Goal: Use online tool/utility: Utilize a website feature to perform a specific function

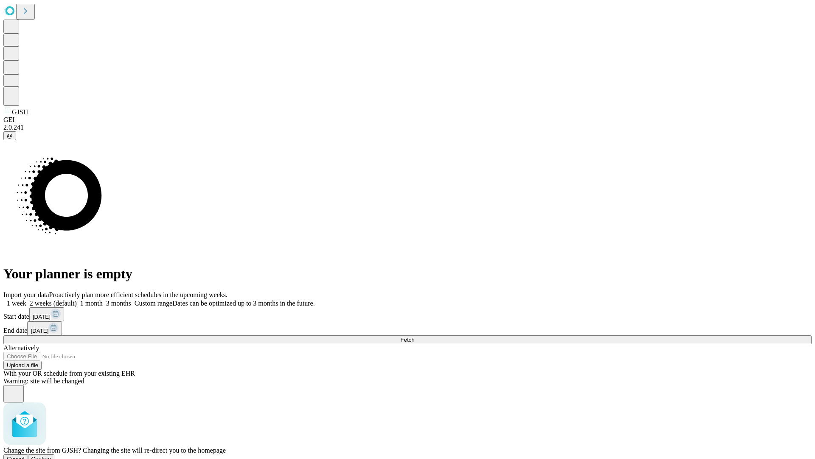
click at [51, 455] on span "Confirm" at bounding box center [41, 458] width 20 height 6
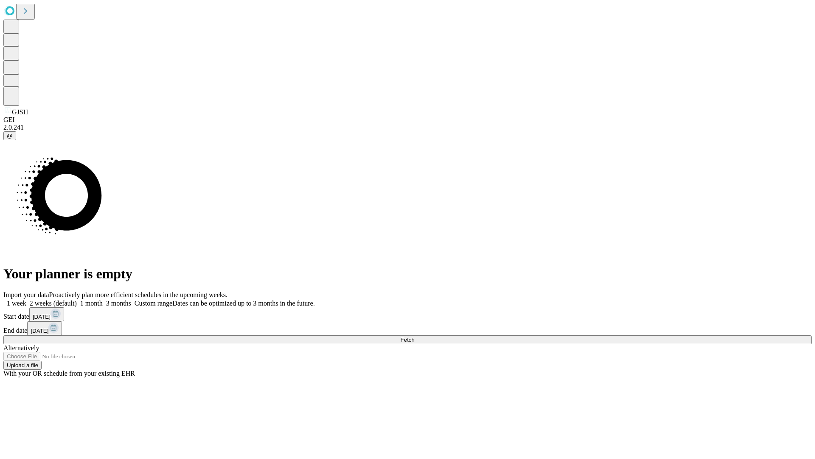
click at [77, 299] on label "2 weeks (default)" at bounding box center [51, 302] width 51 height 7
click at [414, 336] on span "Fetch" at bounding box center [407, 339] width 14 height 6
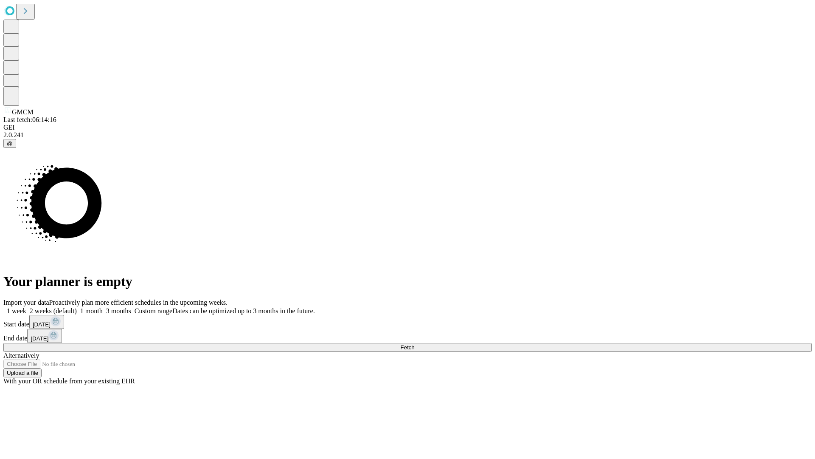
click at [77, 307] on label "2 weeks (default)" at bounding box center [51, 310] width 51 height 7
click at [414, 344] on span "Fetch" at bounding box center [407, 347] width 14 height 6
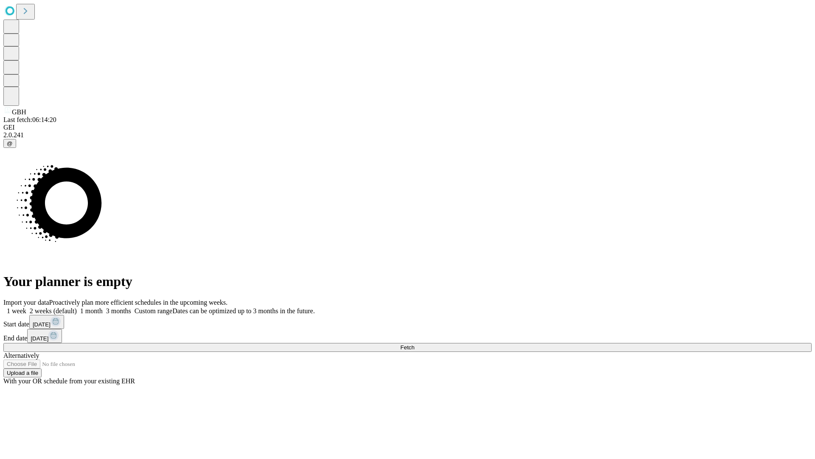
click at [77, 307] on label "2 weeks (default)" at bounding box center [51, 310] width 51 height 7
click at [414, 344] on span "Fetch" at bounding box center [407, 347] width 14 height 6
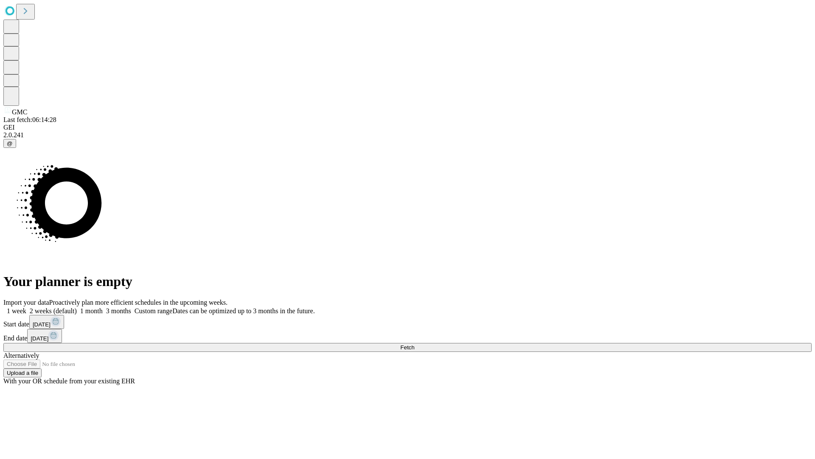
click at [77, 307] on label "2 weeks (default)" at bounding box center [51, 310] width 51 height 7
click at [414, 344] on span "Fetch" at bounding box center [407, 347] width 14 height 6
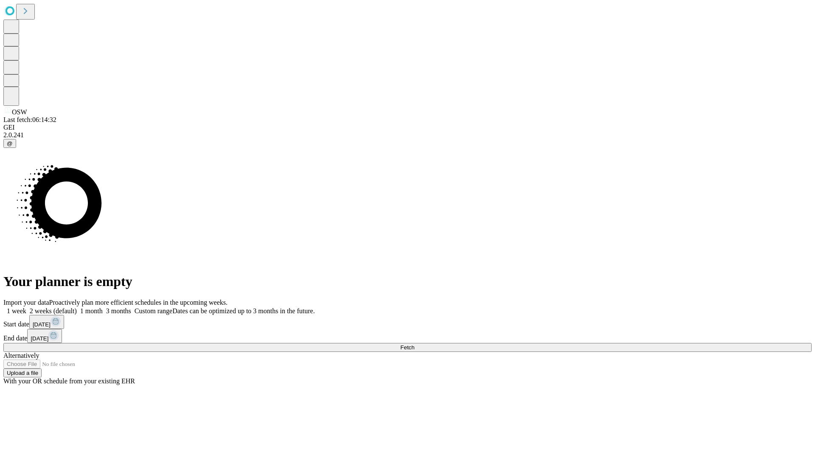
click at [77, 307] on label "2 weeks (default)" at bounding box center [51, 310] width 51 height 7
click at [414, 344] on span "Fetch" at bounding box center [407, 347] width 14 height 6
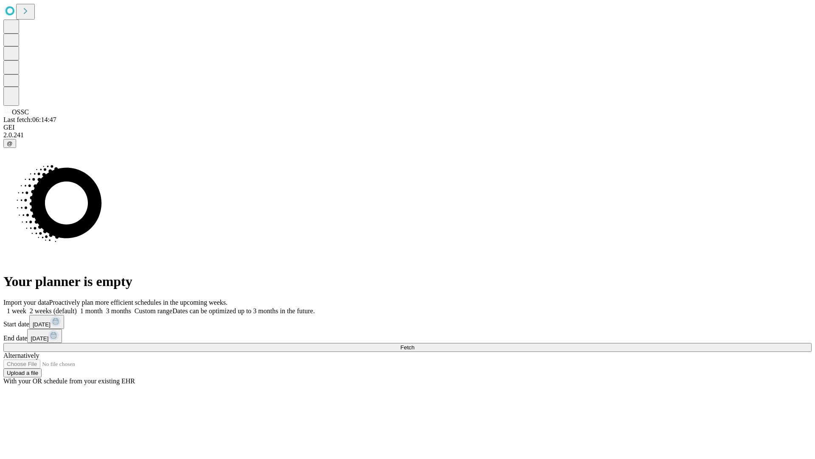
click at [414, 344] on span "Fetch" at bounding box center [407, 347] width 14 height 6
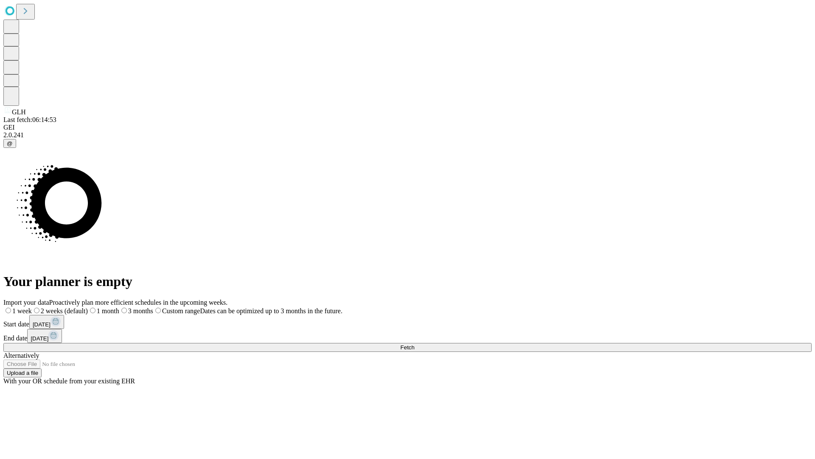
click at [88, 307] on label "2 weeks (default)" at bounding box center [60, 310] width 56 height 7
click at [414, 344] on span "Fetch" at bounding box center [407, 347] width 14 height 6
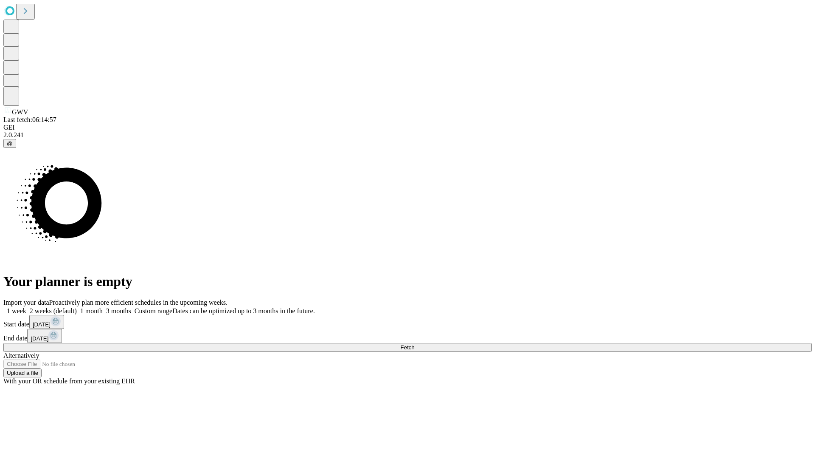
click at [414, 344] on span "Fetch" at bounding box center [407, 347] width 14 height 6
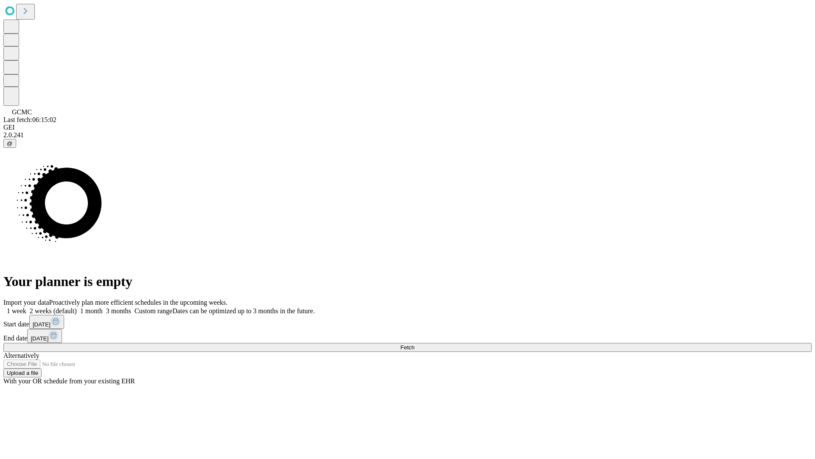
click at [77, 307] on label "2 weeks (default)" at bounding box center [51, 310] width 51 height 7
click at [414, 344] on span "Fetch" at bounding box center [407, 347] width 14 height 6
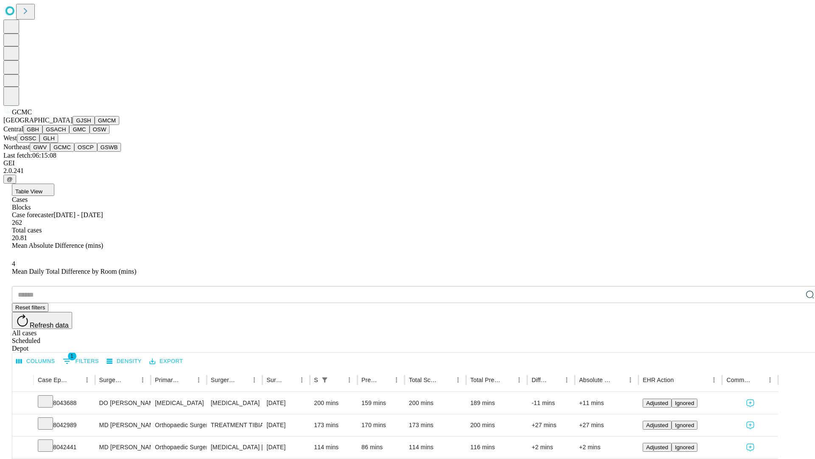
click at [74, 152] on button "OSCP" at bounding box center [85, 147] width 23 height 9
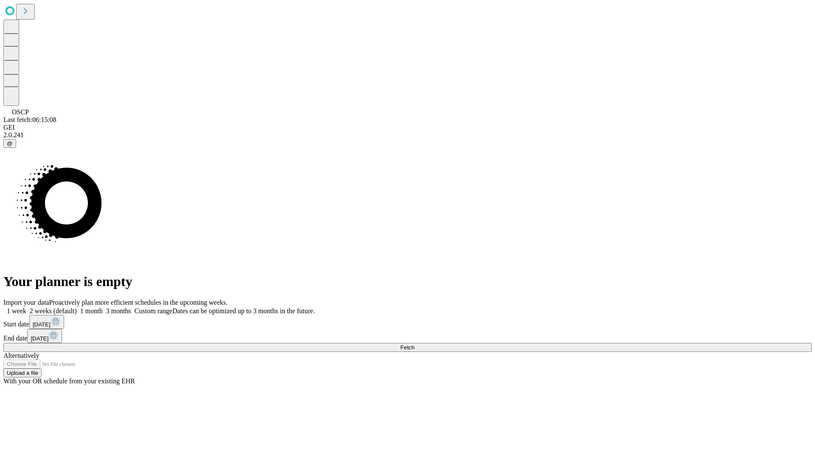
click at [77, 307] on label "2 weeks (default)" at bounding box center [51, 310] width 51 height 7
click at [414, 344] on span "Fetch" at bounding box center [407, 347] width 14 height 6
